Goal: Transaction & Acquisition: Download file/media

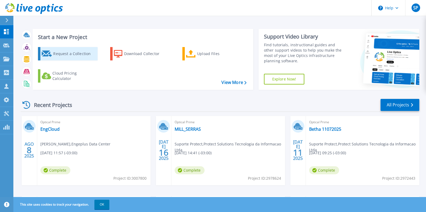
click at [65, 55] on div "Request a Collection" at bounding box center [74, 53] width 43 height 11
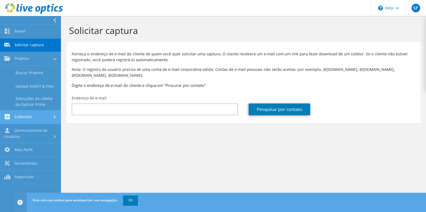
click at [36, 115] on link "Collectors" at bounding box center [30, 117] width 61 height 14
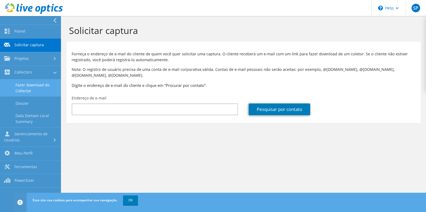
click at [38, 85] on link "Fazer download do Collector" at bounding box center [30, 87] width 61 height 17
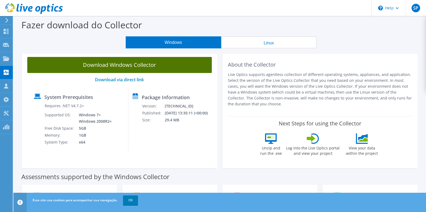
click at [116, 64] on link "Download Windows Collector" at bounding box center [119, 65] width 184 height 16
